Goal: Use online tool/utility: Utilize a website feature to perform a specific function

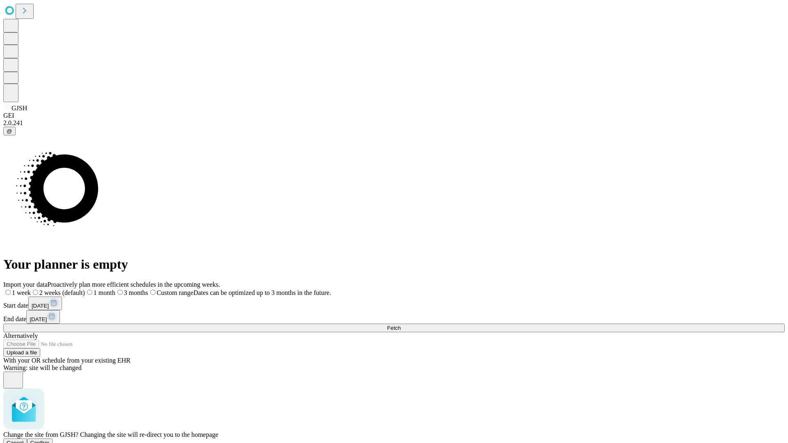
click at [50, 440] on span "Confirm" at bounding box center [39, 443] width 19 height 6
click at [74, 289] on label "2 weeks (default)" at bounding box center [49, 292] width 49 height 7
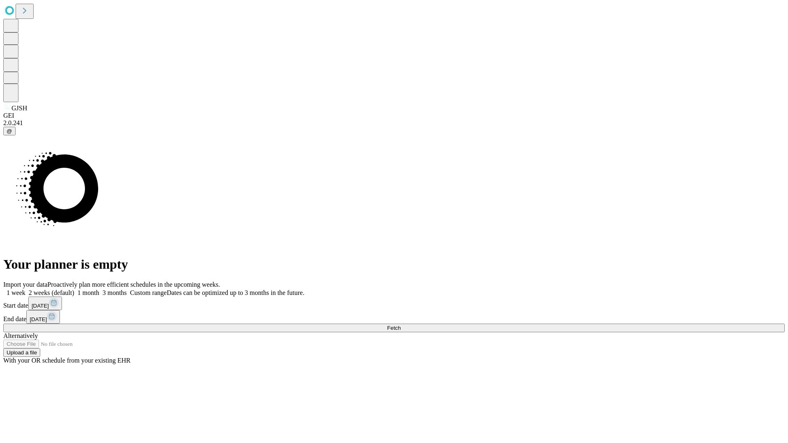
click at [400, 325] on span "Fetch" at bounding box center [394, 328] width 14 height 6
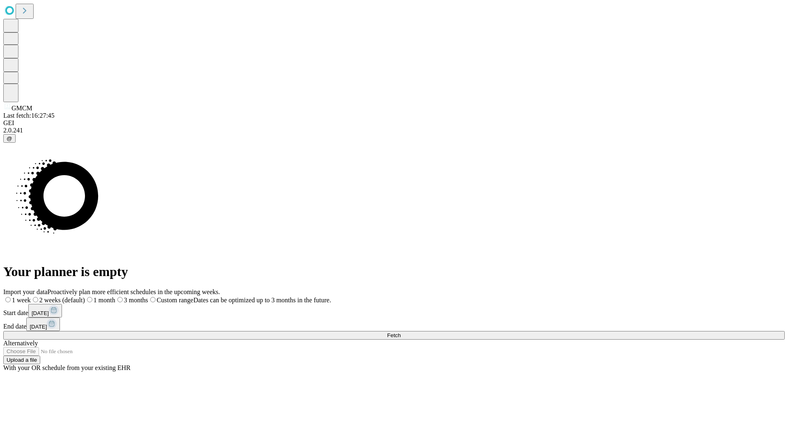
click at [400, 332] on span "Fetch" at bounding box center [394, 335] width 14 height 6
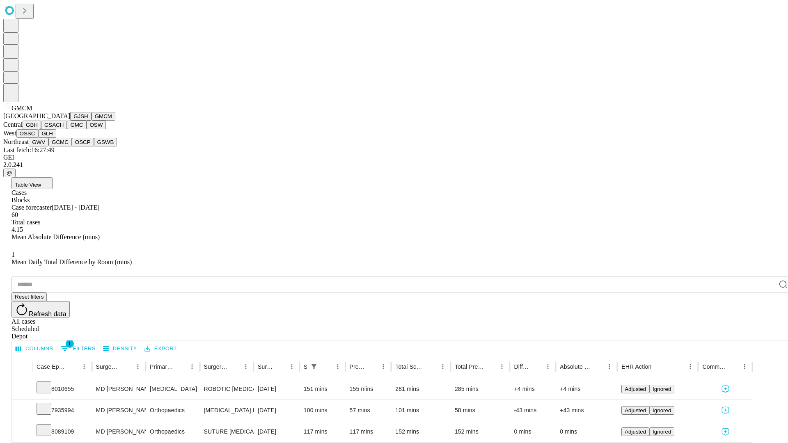
click at [41, 129] on button "GBH" at bounding box center [32, 125] width 18 height 9
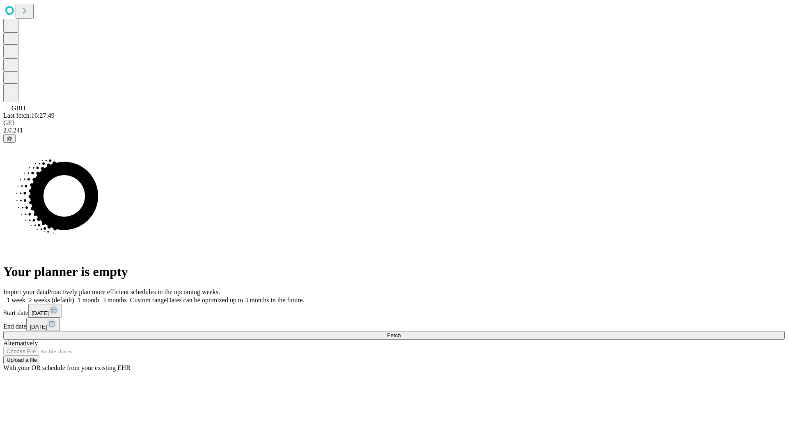
click at [74, 297] on label "2 weeks (default)" at bounding box center [49, 300] width 49 height 7
click at [400, 332] on span "Fetch" at bounding box center [394, 335] width 14 height 6
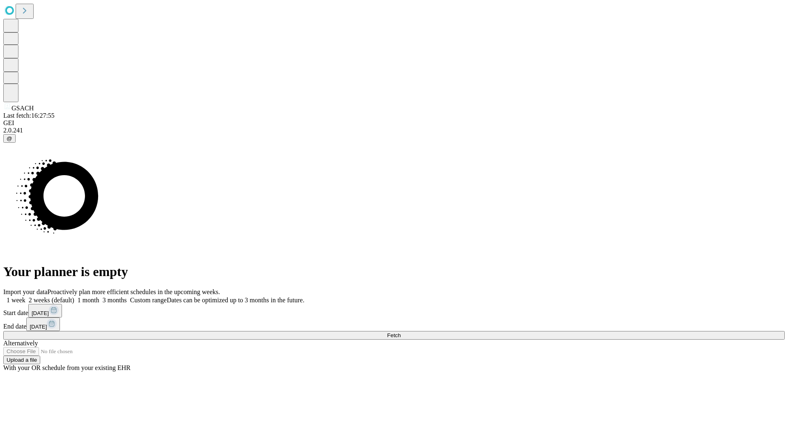
click at [74, 297] on label "2 weeks (default)" at bounding box center [49, 300] width 49 height 7
click at [400, 332] on span "Fetch" at bounding box center [394, 335] width 14 height 6
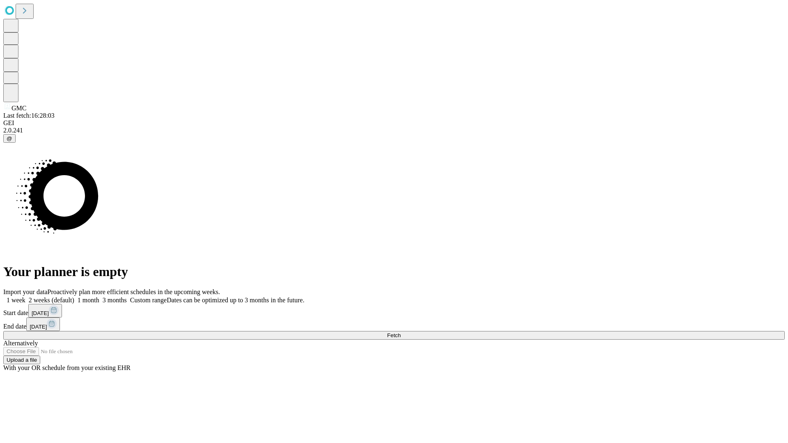
click at [74, 297] on label "2 weeks (default)" at bounding box center [49, 300] width 49 height 7
click at [400, 332] on span "Fetch" at bounding box center [394, 335] width 14 height 6
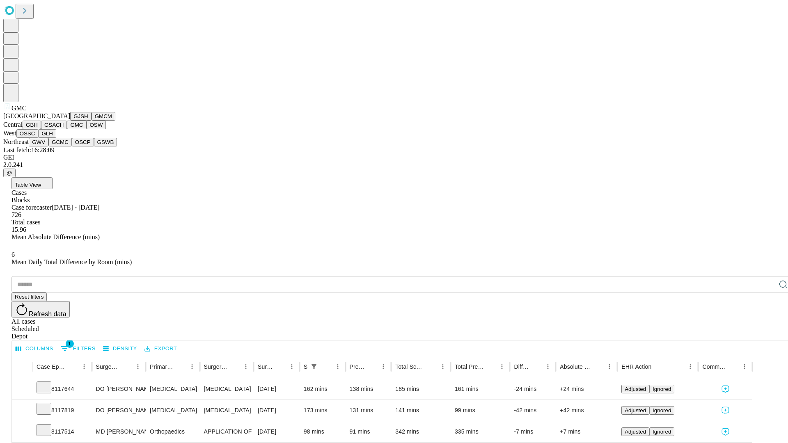
click at [87, 129] on button "OSW" at bounding box center [97, 125] width 20 height 9
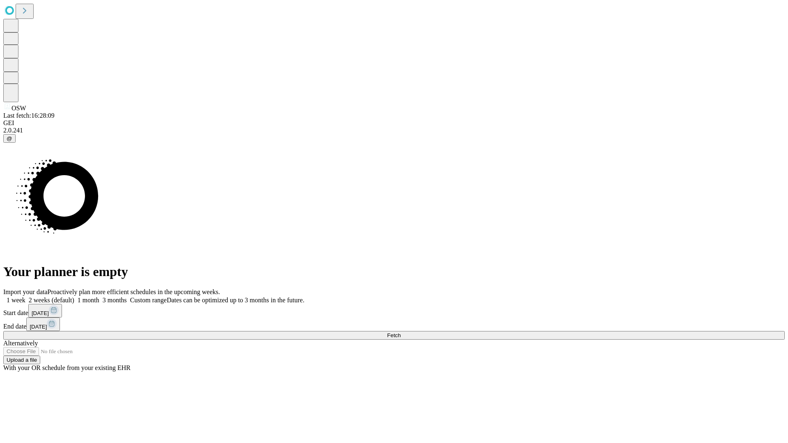
click at [74, 297] on label "2 weeks (default)" at bounding box center [49, 300] width 49 height 7
click at [400, 332] on span "Fetch" at bounding box center [394, 335] width 14 height 6
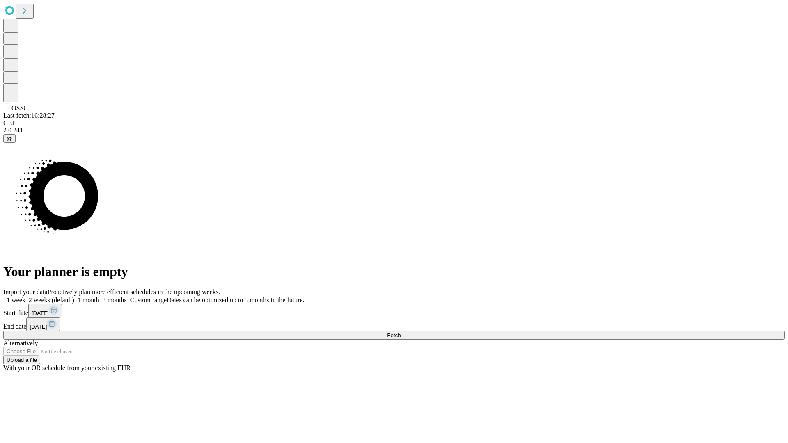
click at [74, 297] on label "2 weeks (default)" at bounding box center [49, 300] width 49 height 7
click at [400, 332] on span "Fetch" at bounding box center [394, 335] width 14 height 6
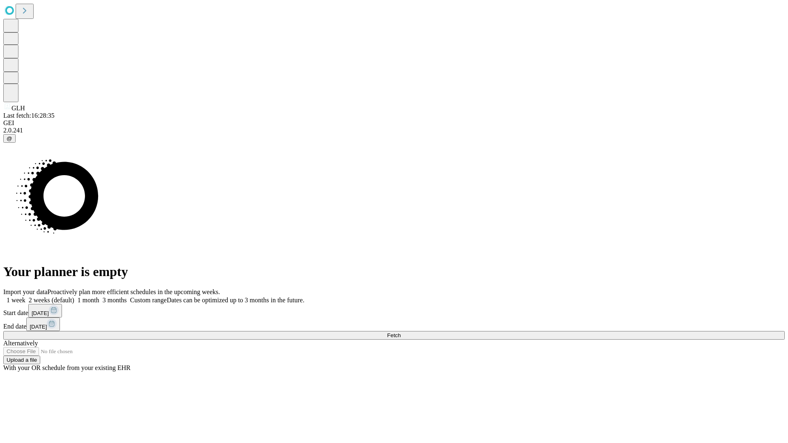
click at [400, 332] on span "Fetch" at bounding box center [394, 335] width 14 height 6
click at [74, 297] on label "2 weeks (default)" at bounding box center [49, 300] width 49 height 7
click at [400, 332] on span "Fetch" at bounding box center [394, 335] width 14 height 6
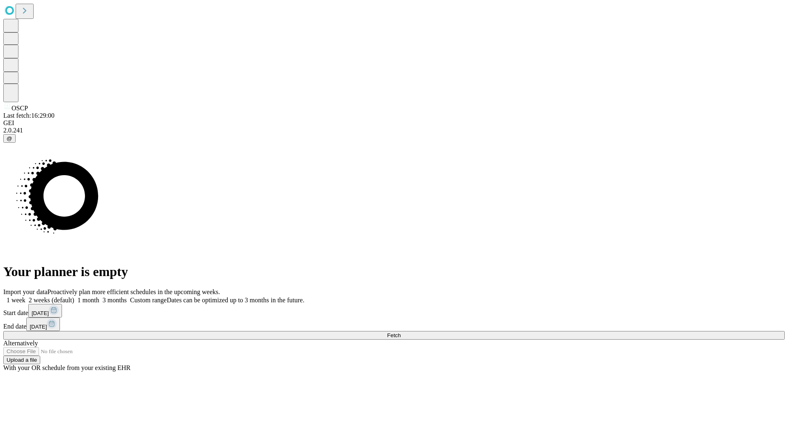
click at [74, 297] on label "2 weeks (default)" at bounding box center [49, 300] width 49 height 7
click at [400, 332] on span "Fetch" at bounding box center [394, 335] width 14 height 6
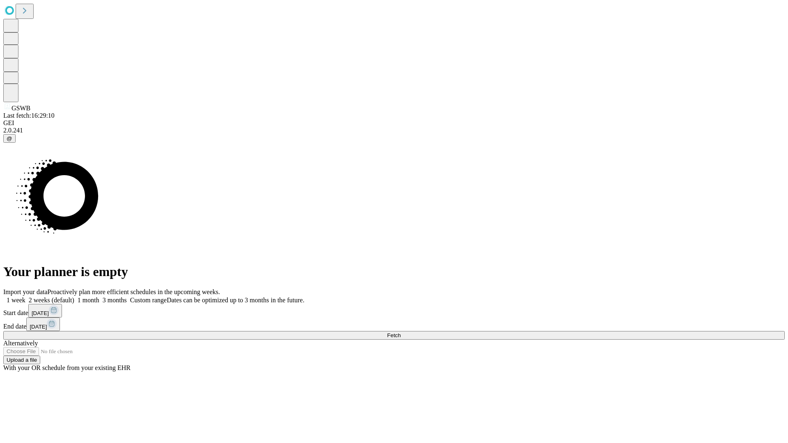
click at [400, 332] on span "Fetch" at bounding box center [394, 335] width 14 height 6
